Goal: Book appointment/travel/reservation

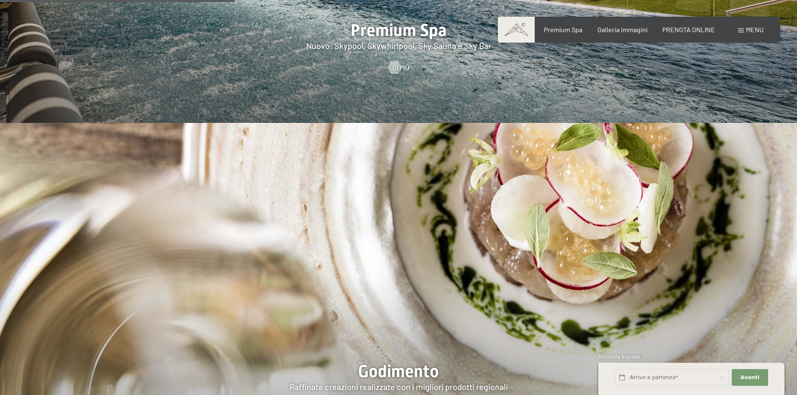
scroll to position [1380, 0]
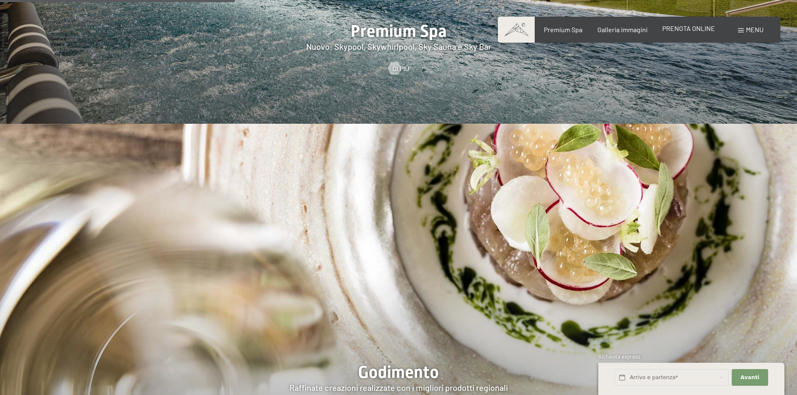
click at [700, 29] on span "PRENOTA ONLINE" at bounding box center [688, 28] width 53 height 8
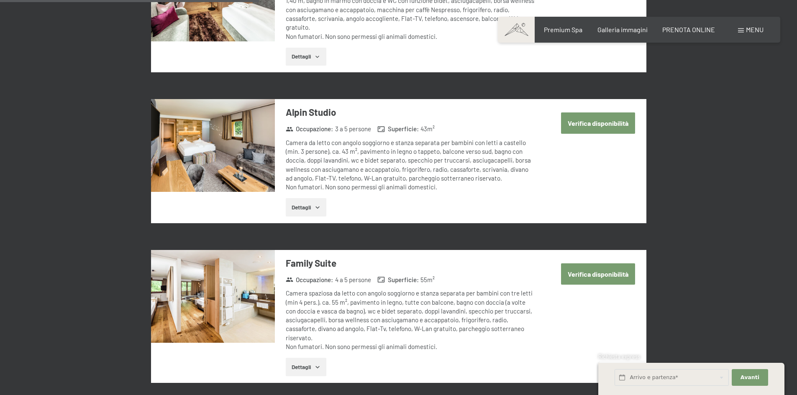
scroll to position [1171, 0]
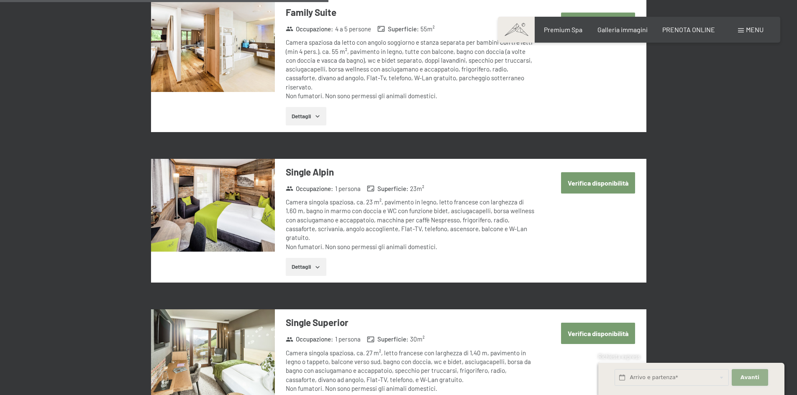
click at [741, 374] on button "Avanti Nascondere i campi dell'indirizzo" at bounding box center [749, 377] width 36 height 17
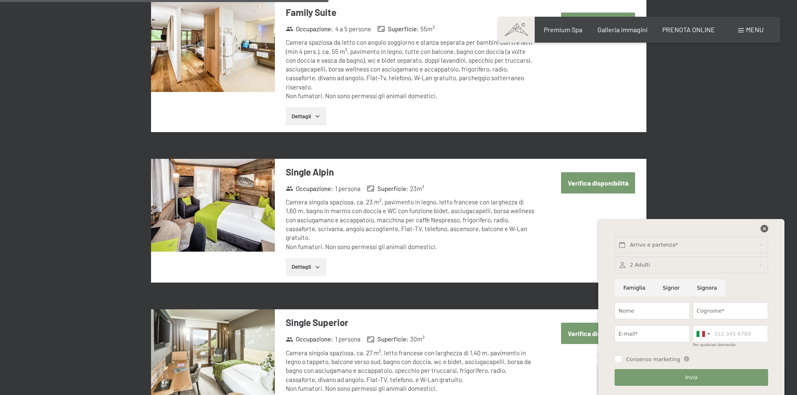
click at [764, 229] on icon at bounding box center [764, 229] width 8 height 8
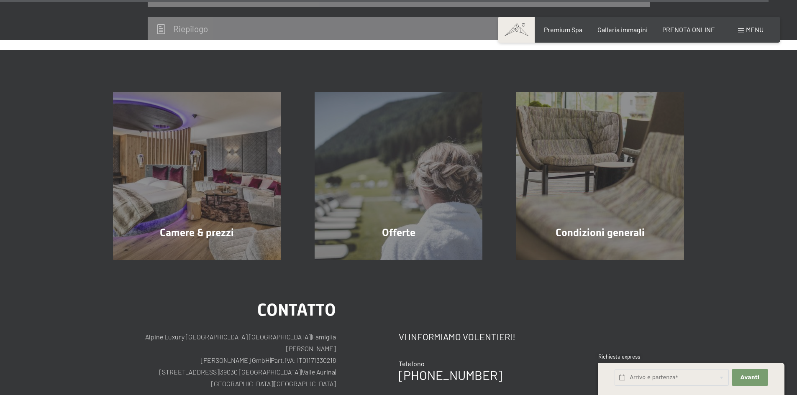
scroll to position [2654, 0]
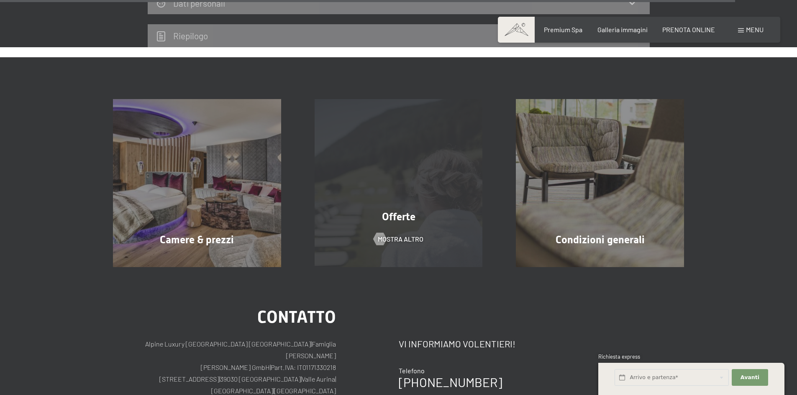
click at [386, 209] on div "Offerte" at bounding box center [399, 216] width 202 height 15
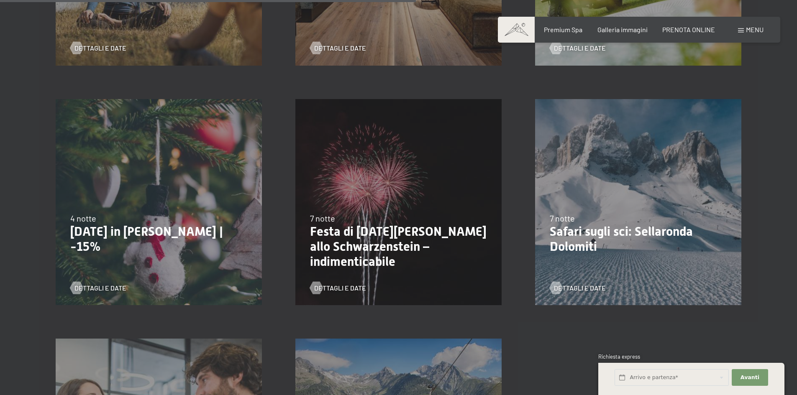
scroll to position [878, 0]
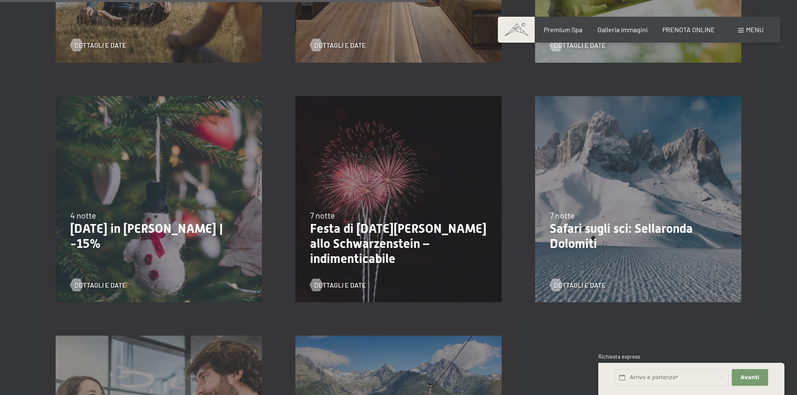
click at [605, 205] on div "24/1/2026-9/2/2026 7 notte Safari sugli sci: Sellaronda Dolomiti Dettagli e Date" at bounding box center [638, 199] width 240 height 240
click at [568, 286] on span "Dettagli e Date" at bounding box center [588, 285] width 52 height 9
click at [352, 217] on div "7 notte" at bounding box center [398, 215] width 177 height 12
click at [348, 285] on span "Dettagli e Date" at bounding box center [348, 285] width 52 height 9
click at [101, 153] on div "22/12/2025-26/12/2025 4 notte Natale in montagna | -15% Dettagli e Date" at bounding box center [159, 199] width 240 height 240
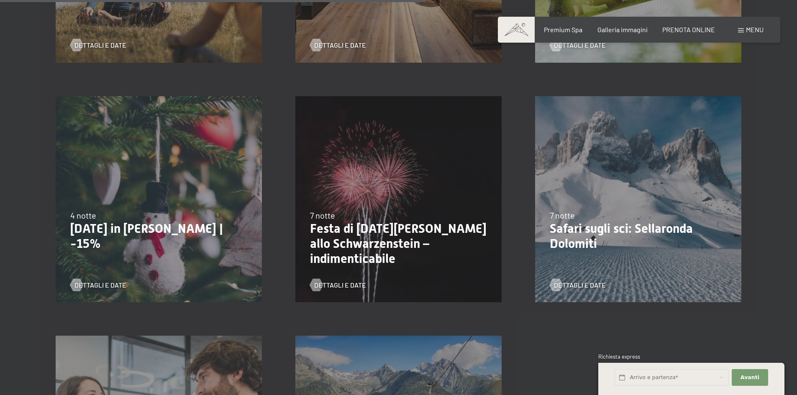
click at [119, 227] on p "Natale in montagna | -15%" at bounding box center [158, 236] width 177 height 30
click at [107, 283] on span "Dettagli e Date" at bounding box center [109, 285] width 52 height 9
click at [589, 281] on span "Dettagli e Date" at bounding box center [588, 285] width 52 height 9
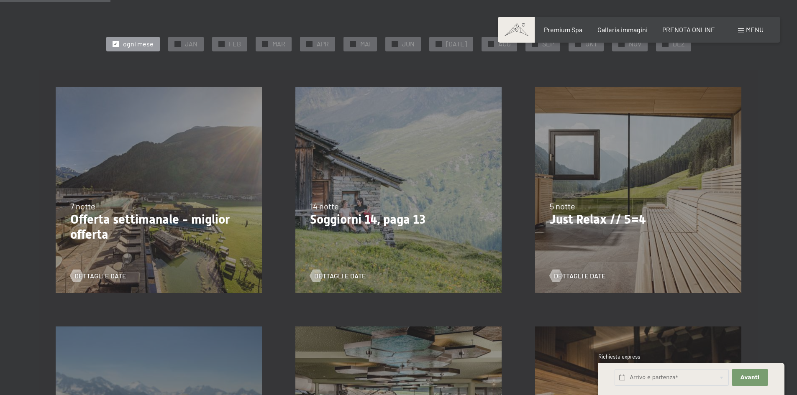
scroll to position [167, 0]
click at [580, 275] on span "Dettagli e Date" at bounding box center [588, 276] width 52 height 9
click at [112, 280] on span "Dettagli e Date" at bounding box center [109, 276] width 52 height 9
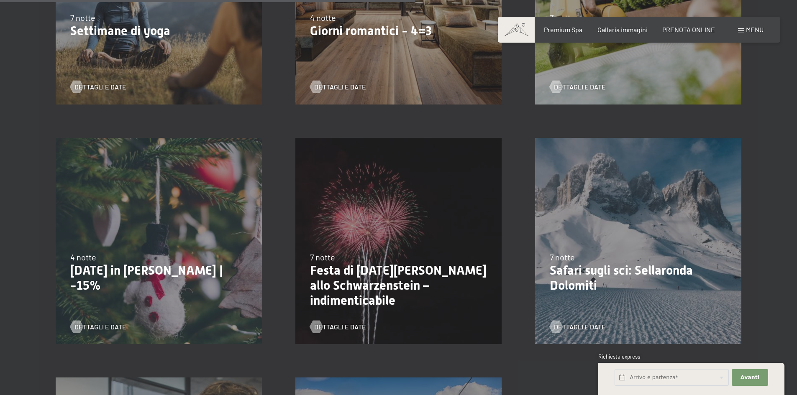
scroll to position [920, 0]
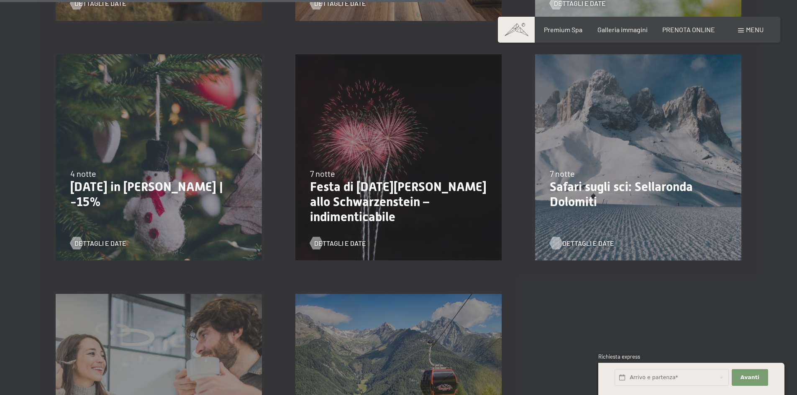
click at [588, 244] on span "Dettagli e Date" at bounding box center [588, 243] width 52 height 9
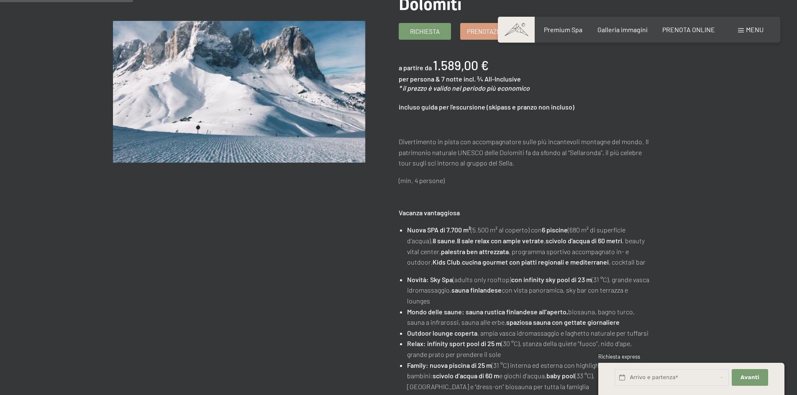
scroll to position [167, 0]
click at [726, 332] on div "cambia offerta (13 / 14) 24/1/2026-9/2/2026 Safari sugli sci: Sellaronda Dolomi…" at bounding box center [398, 319] width 797 height 723
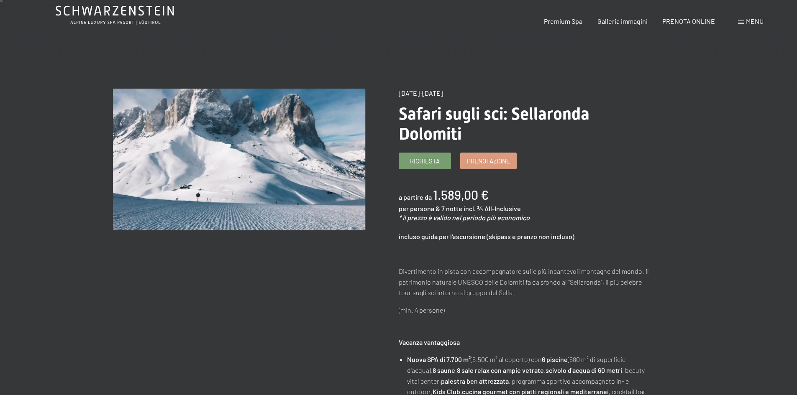
scroll to position [0, 0]
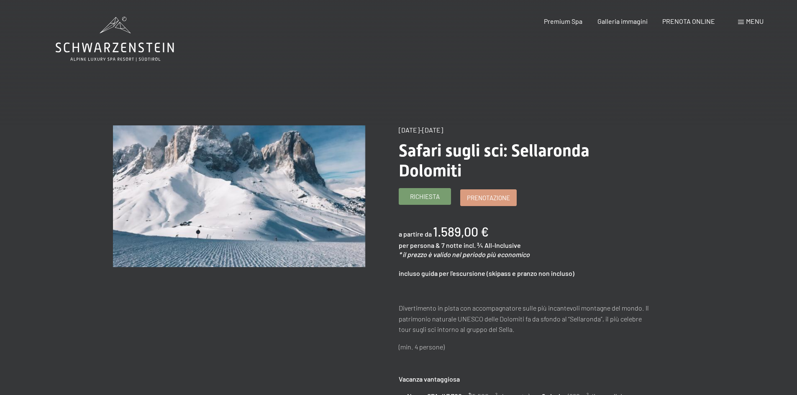
click at [442, 203] on link "Richiesta" at bounding box center [424, 197] width 51 height 16
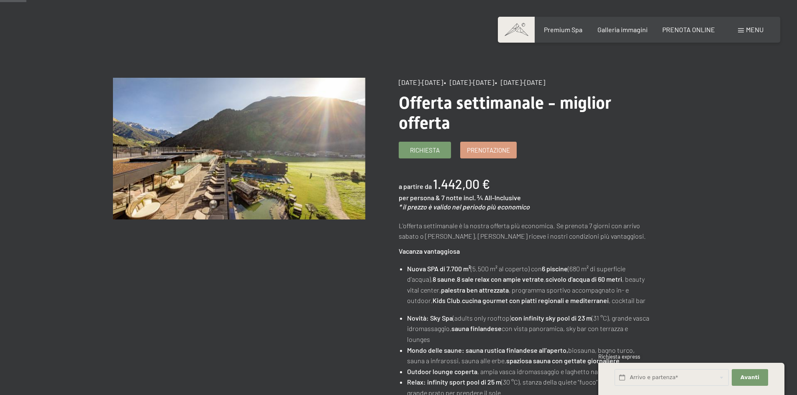
scroll to position [209, 0]
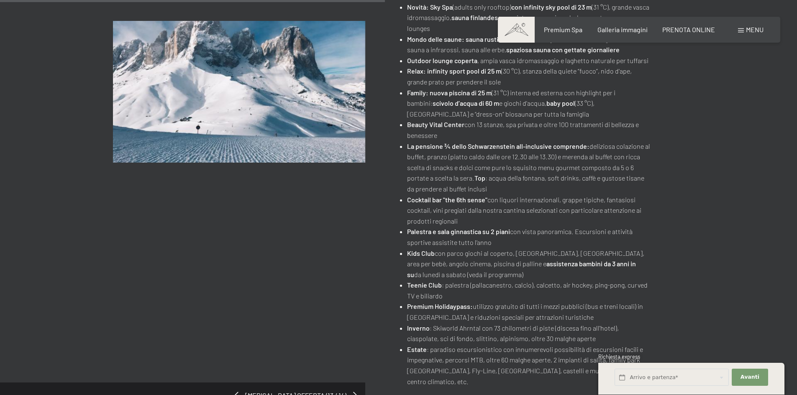
scroll to position [502, 0]
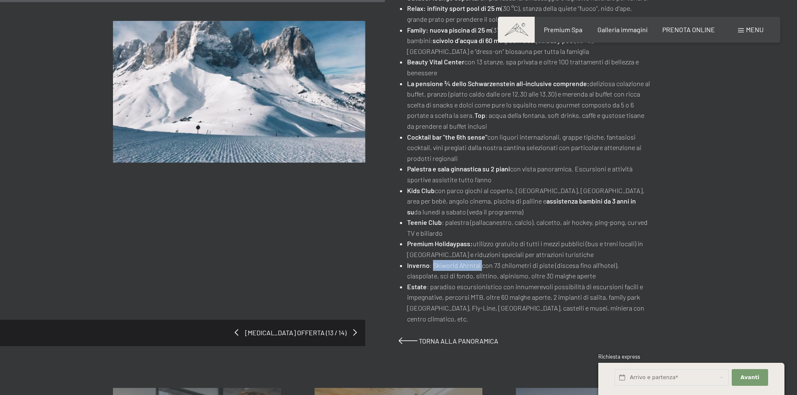
drag, startPoint x: 481, startPoint y: 266, endPoint x: 433, endPoint y: 266, distance: 48.5
click at [433, 266] on li "Inverno : Skiworld Ahrntal con 73 chilometri di piste (discesa fino all'hotel),…" at bounding box center [528, 270] width 243 height 21
copy li "Skiworld Ahrntal"
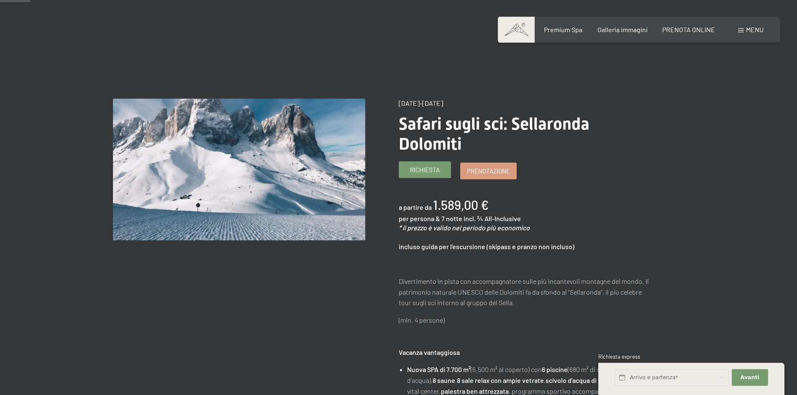
scroll to position [0, 0]
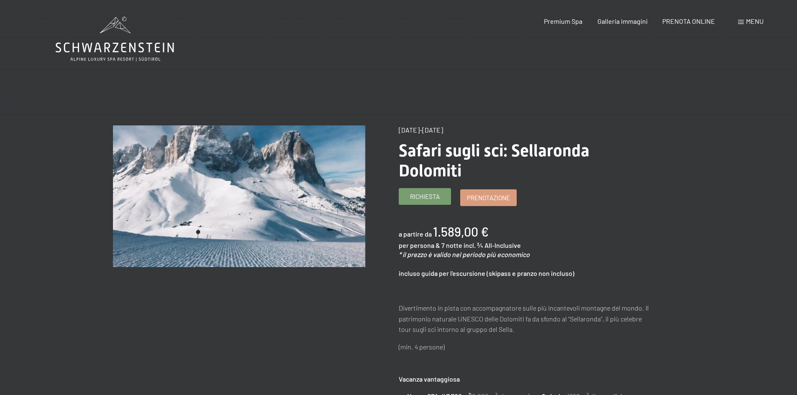
click at [434, 200] on span "Richiesta" at bounding box center [425, 196] width 30 height 9
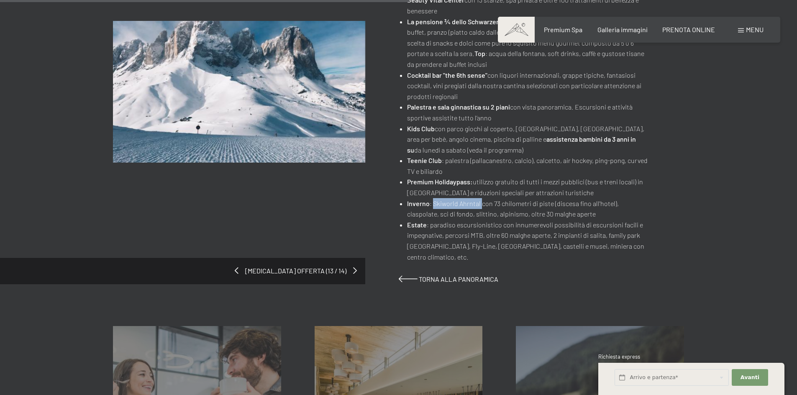
scroll to position [585, 0]
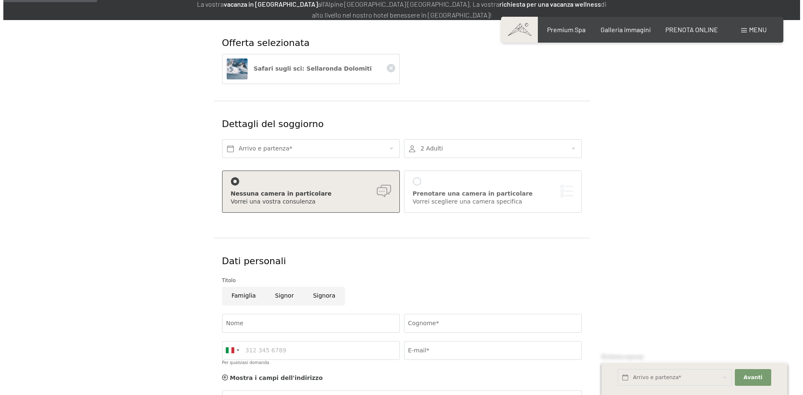
scroll to position [125, 0]
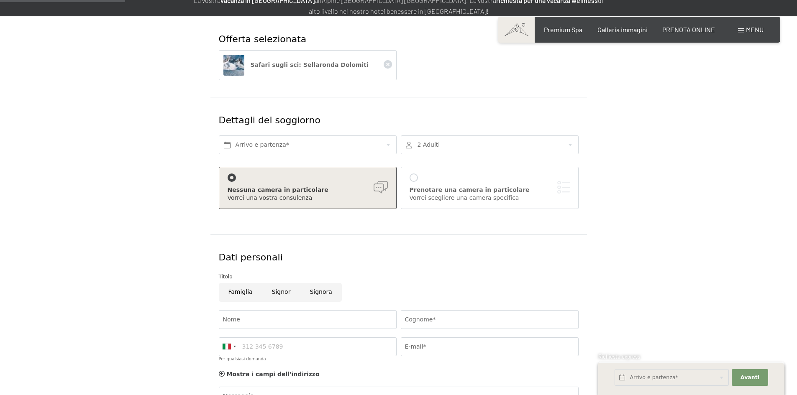
click at [475, 191] on div "Prenotare una camera in particolare" at bounding box center [489, 190] width 160 height 8
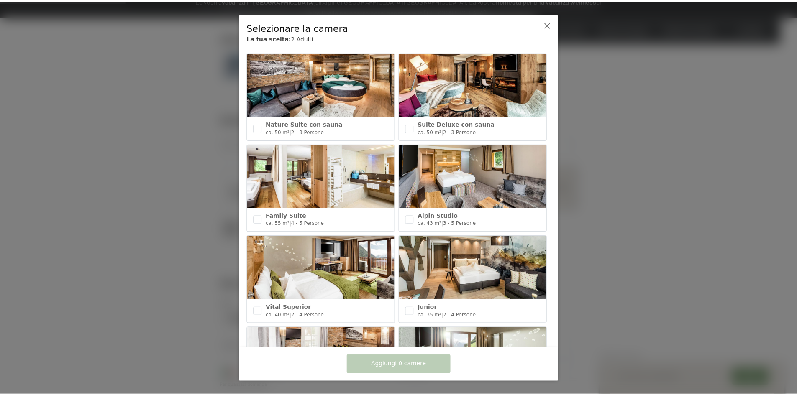
scroll to position [209, 0]
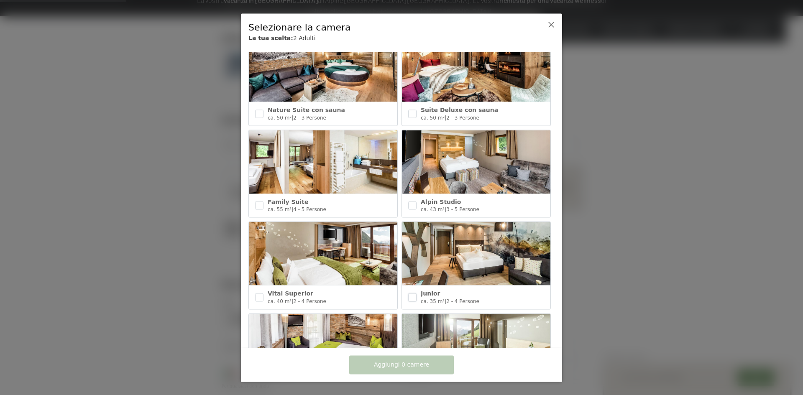
click at [408, 293] on input "checkbox" at bounding box center [412, 297] width 8 height 8
checkbox input "true"
click at [396, 363] on span "Aggiungi 1 camera" at bounding box center [401, 365] width 55 height 8
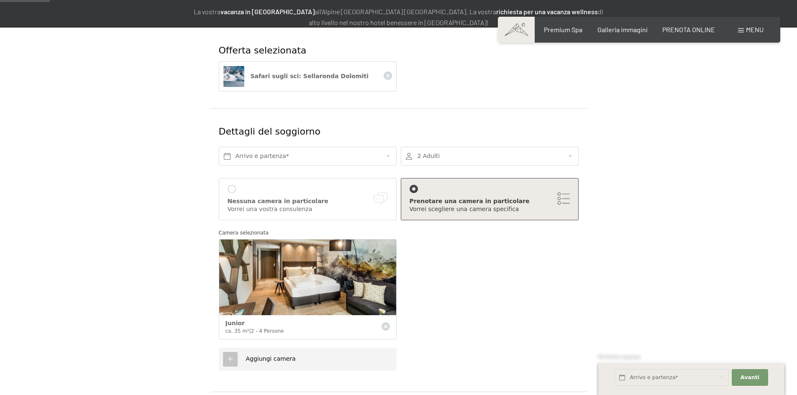
scroll to position [42, 0]
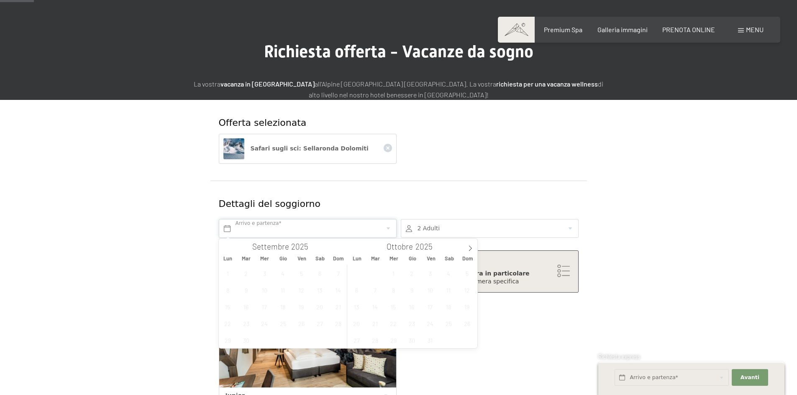
click at [372, 231] on input "text" at bounding box center [308, 228] width 178 height 19
click at [461, 248] on div "Ottobre 2025" at bounding box center [412, 246] width 129 height 14
click at [467, 249] on icon at bounding box center [470, 248] width 6 height 6
click at [471, 250] on icon at bounding box center [470, 248] width 6 height 6
click at [470, 250] on icon at bounding box center [469, 248] width 3 height 5
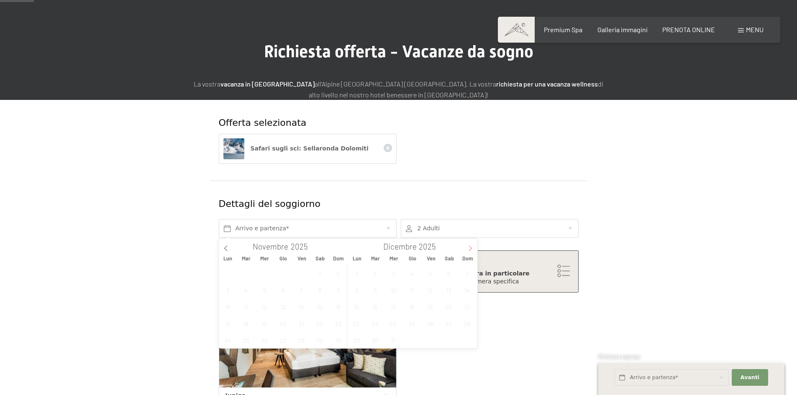
type input "2026"
click at [470, 250] on icon at bounding box center [469, 248] width 3 height 5
type input "2026"
click at [464, 271] on span "1" at bounding box center [467, 273] width 16 height 16
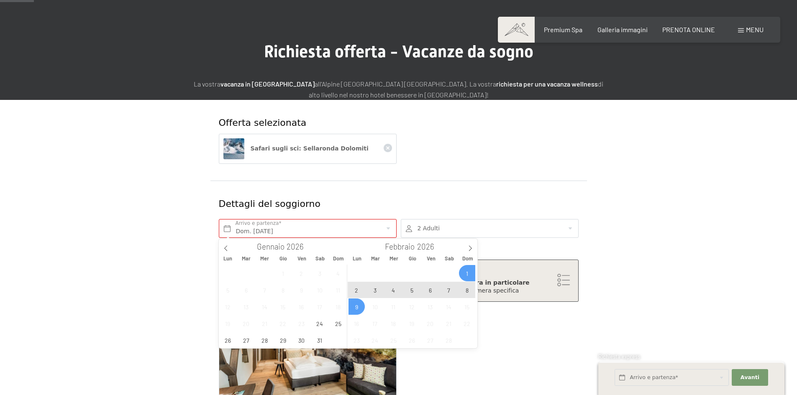
click at [361, 305] on span "9" at bounding box center [356, 307] width 16 height 16
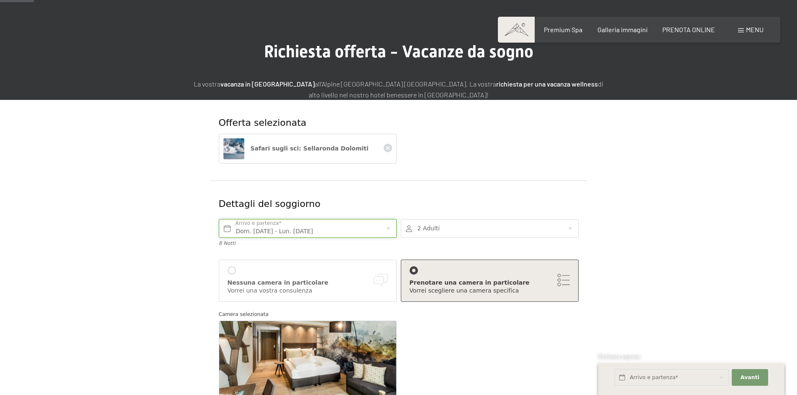
click at [389, 229] on input "Dom. [DATE] - Lun. [DATE]" at bounding box center [308, 228] width 178 height 19
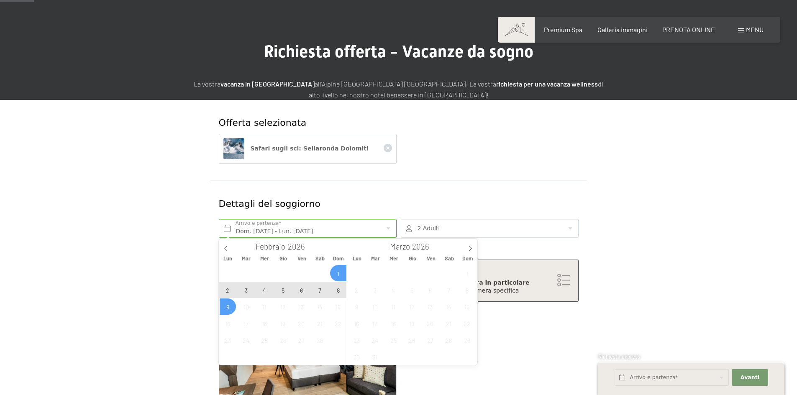
click at [338, 273] on span "1" at bounding box center [338, 273] width 16 height 16
click at [332, 291] on span "8" at bounding box center [338, 290] width 16 height 16
type input "Dom. [DATE] - Dom. [DATE]"
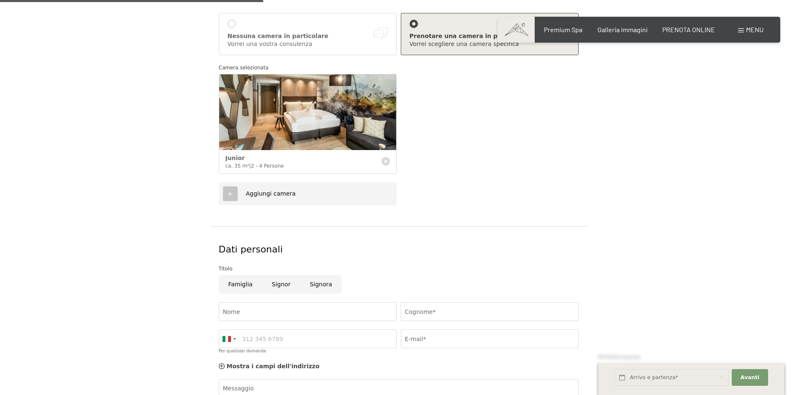
scroll to position [335, 0]
